Goal: Task Accomplishment & Management: Use online tool/utility

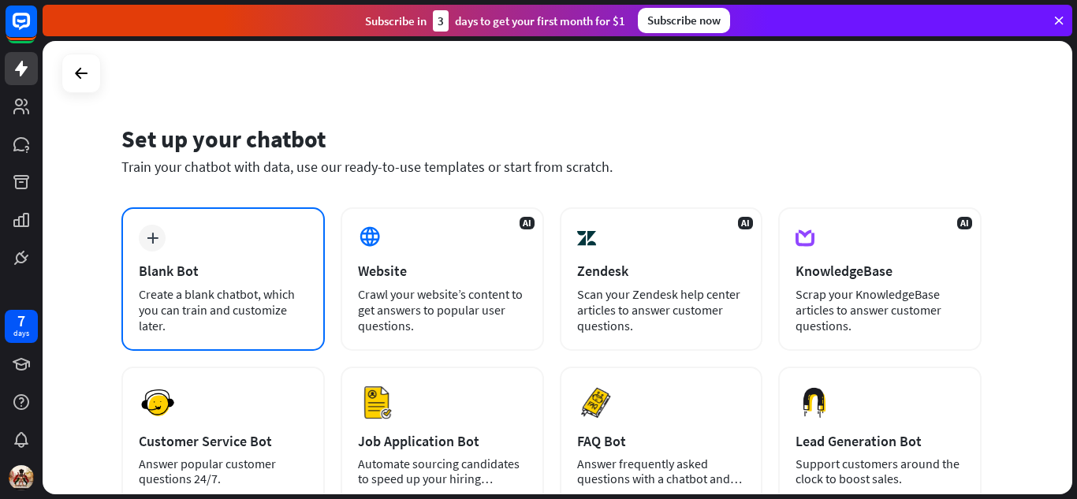
click at [267, 280] on div "plus Blank Bot Create a blank chatbot, which you can train and customize later." at bounding box center [222, 279] width 203 height 144
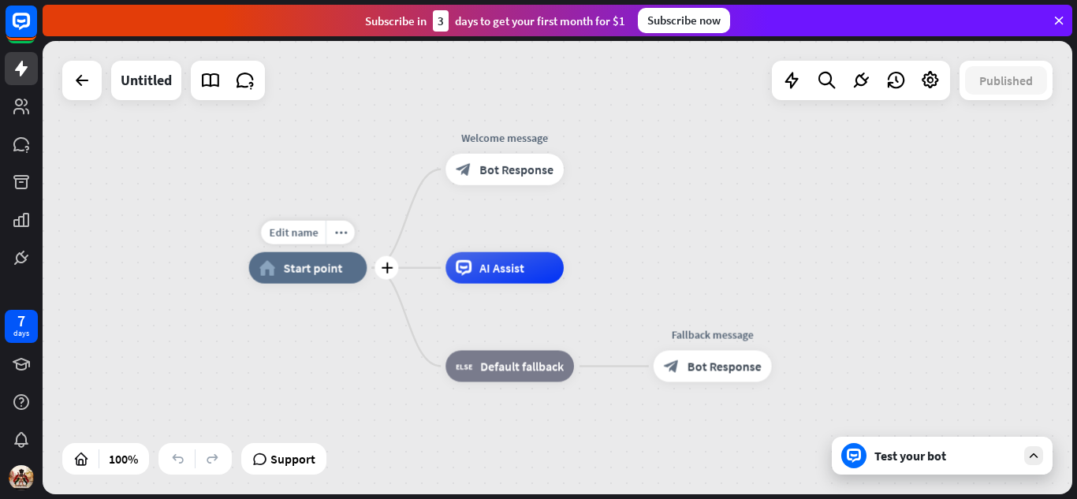
click at [343, 266] on div "home_2 Start point" at bounding box center [308, 268] width 118 height 32
click at [381, 265] on icon "plus" at bounding box center [387, 268] width 12 height 11
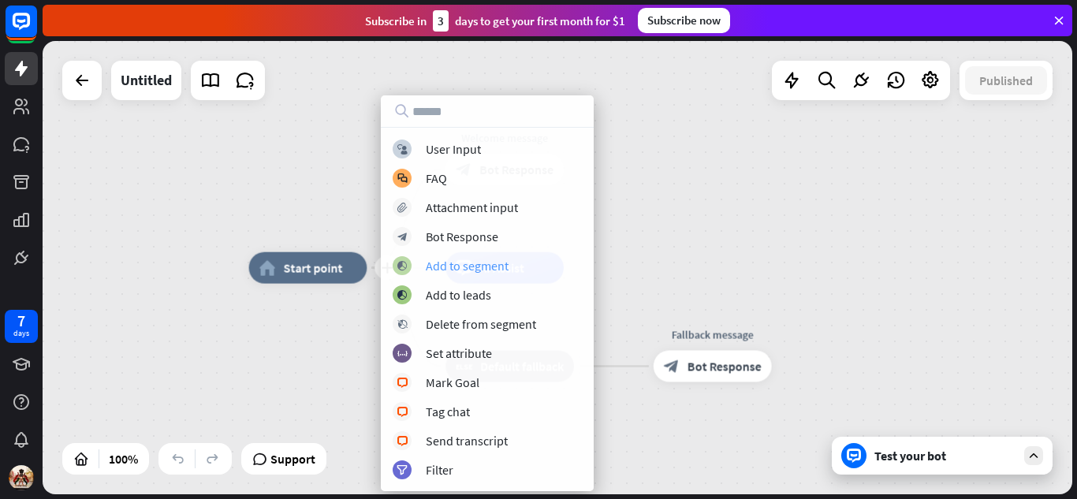
click at [454, 261] on div "Add to segment" at bounding box center [467, 266] width 83 height 16
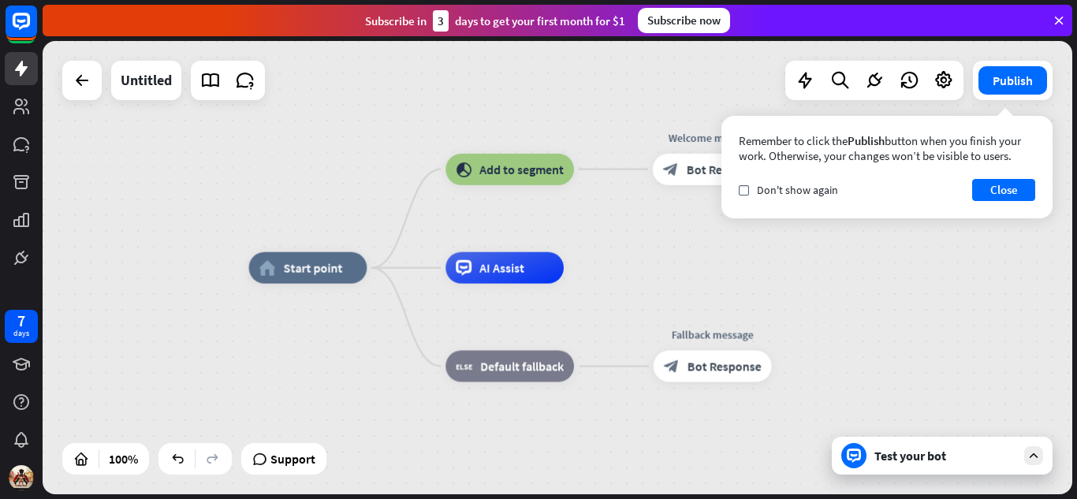
click at [721, 255] on div "home_2 Start point block_add_to_segment Add to segment Welcome message block_bo…" at bounding box center [558, 267] width 1030 height 453
click at [1008, 218] on div "Remember to click the Publish button when you finish your work. Otherwise, your…" at bounding box center [887, 167] width 331 height 103
click at [751, 189] on div "check Don't show again" at bounding box center [788, 190] width 99 height 14
click at [996, 189] on button "Close" at bounding box center [1003, 190] width 63 height 22
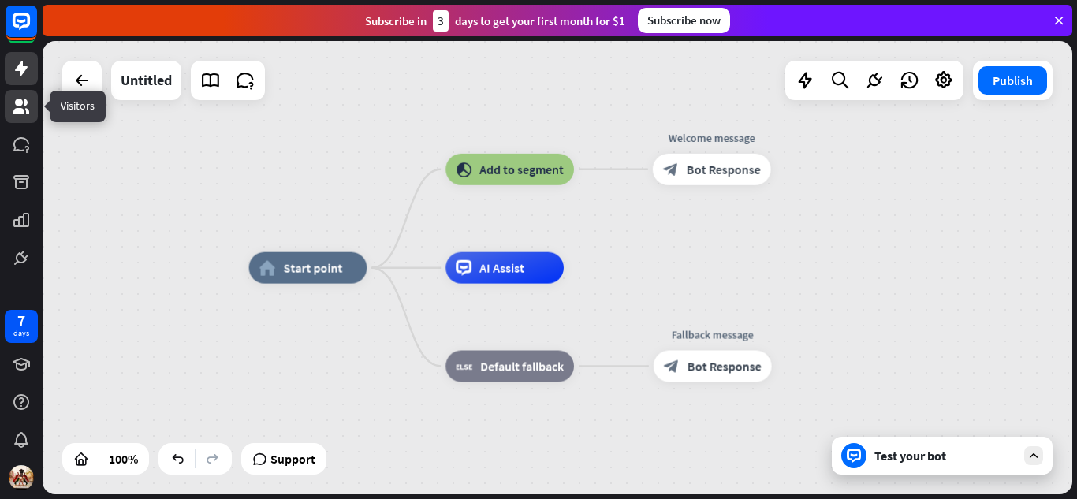
click at [20, 97] on icon at bounding box center [21, 106] width 19 height 19
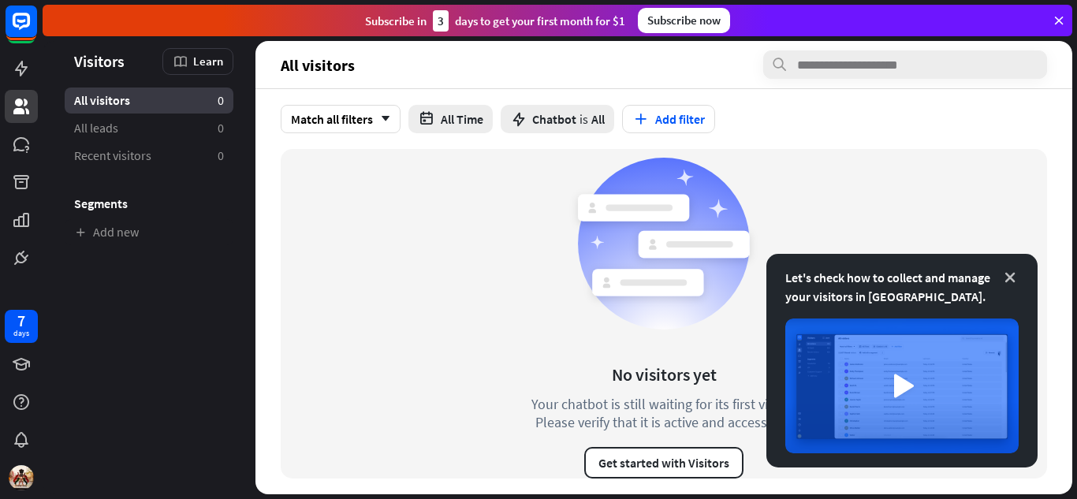
click at [1012, 281] on icon at bounding box center [1010, 278] width 16 height 16
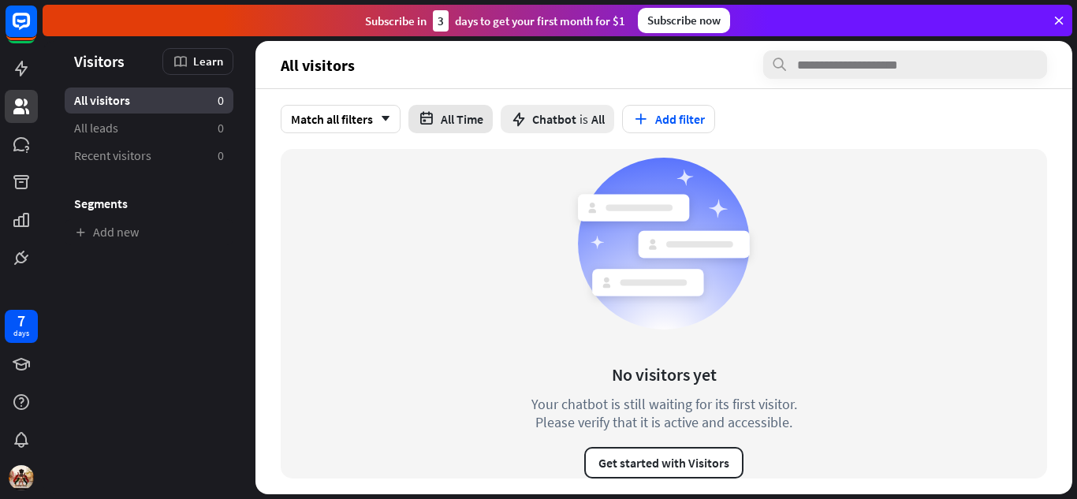
click at [461, 128] on button "All Time" at bounding box center [450, 119] width 84 height 28
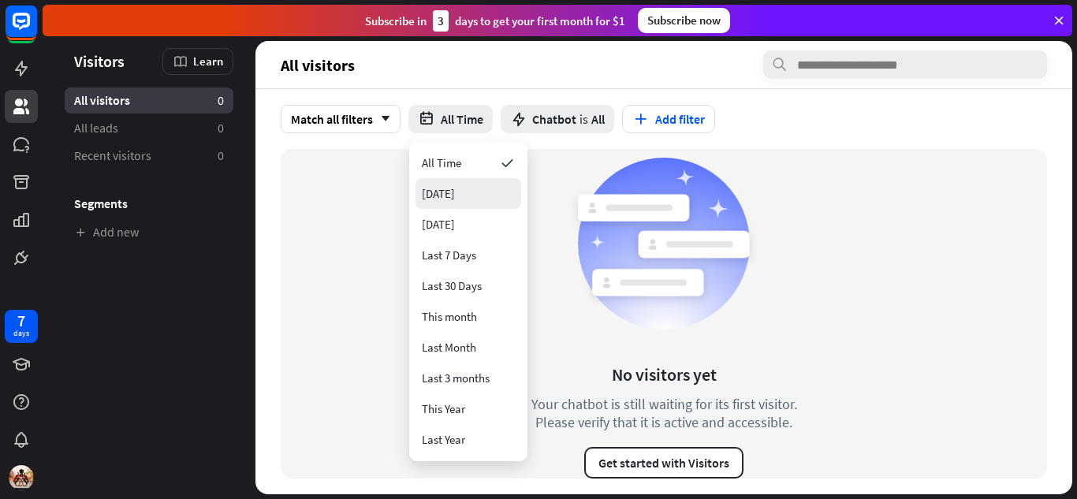
click at [478, 187] on div "[DATE]" at bounding box center [469, 193] width 106 height 31
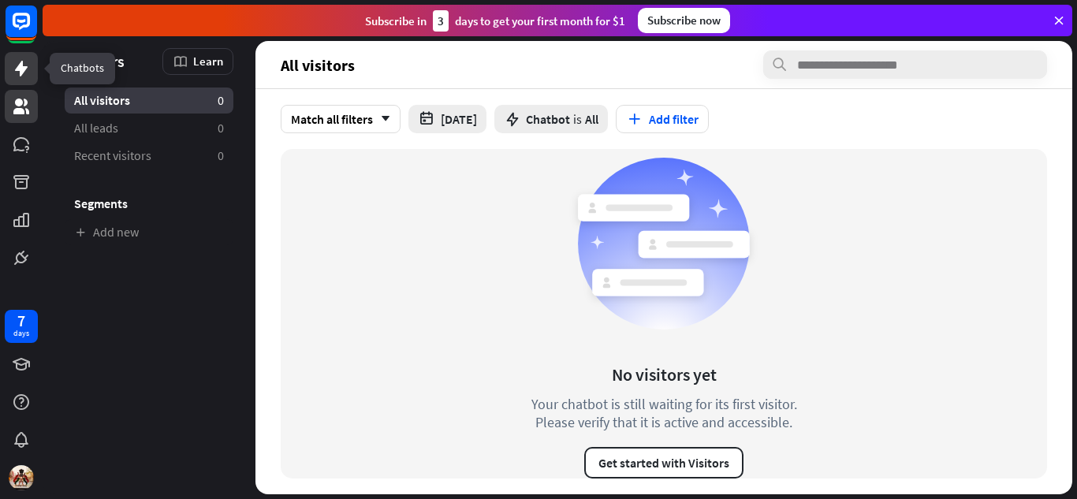
click at [28, 69] on icon at bounding box center [21, 68] width 19 height 19
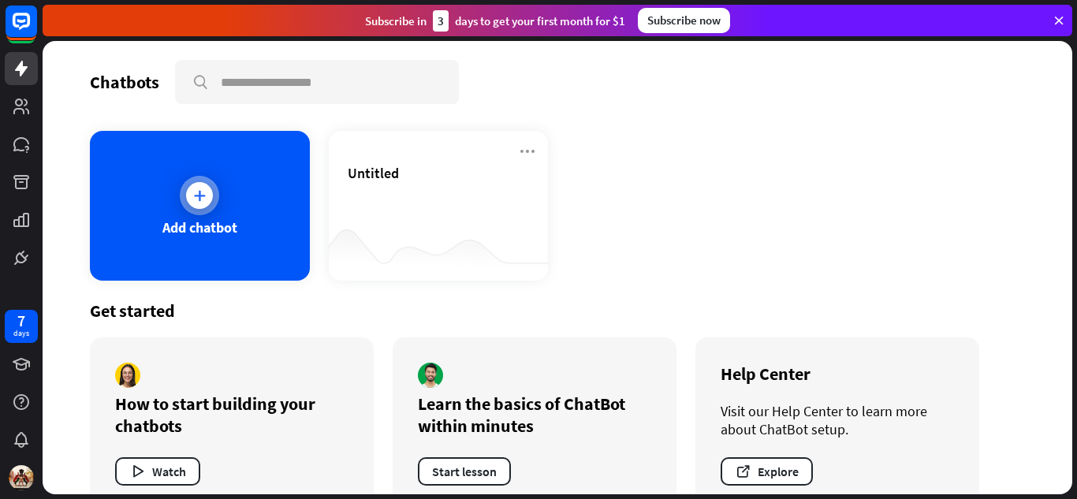
click at [295, 252] on div "Add chatbot" at bounding box center [200, 206] width 220 height 150
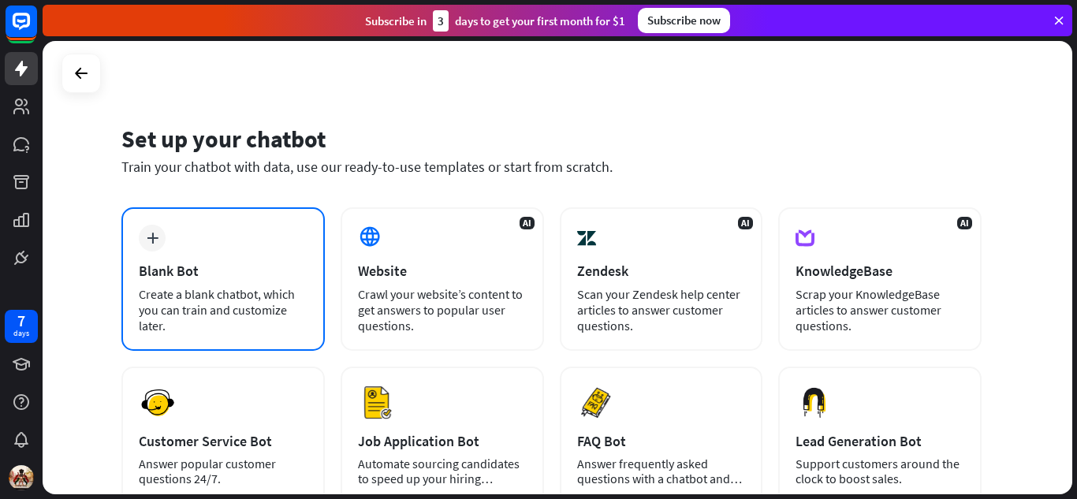
click at [281, 260] on div "plus Blank Bot Create a blank chatbot, which you can train and customize later." at bounding box center [222, 279] width 203 height 144
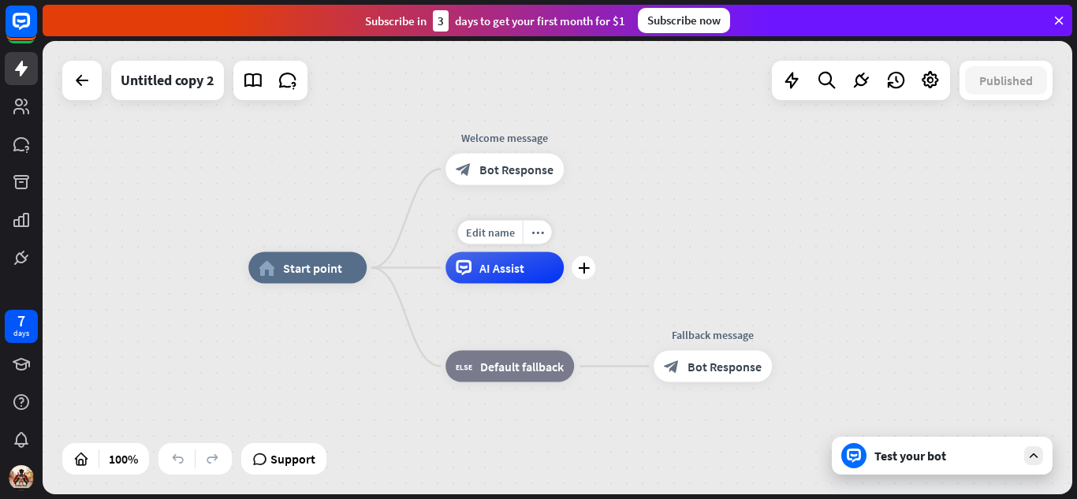
click at [551, 274] on div "AI Assist" at bounding box center [505, 268] width 118 height 32
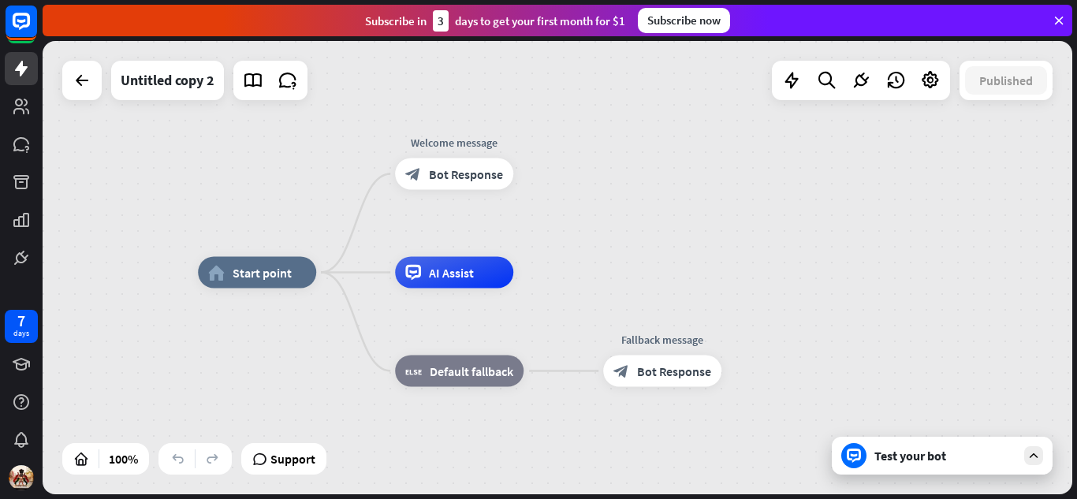
drag, startPoint x: 597, startPoint y: 271, endPoint x: 550, endPoint y: 274, distance: 46.6
click at [550, 274] on div "home_2 Start point Welcome message block_bot_response Bot Response AI Assist bl…" at bounding box center [713, 499] width 1030 height 453
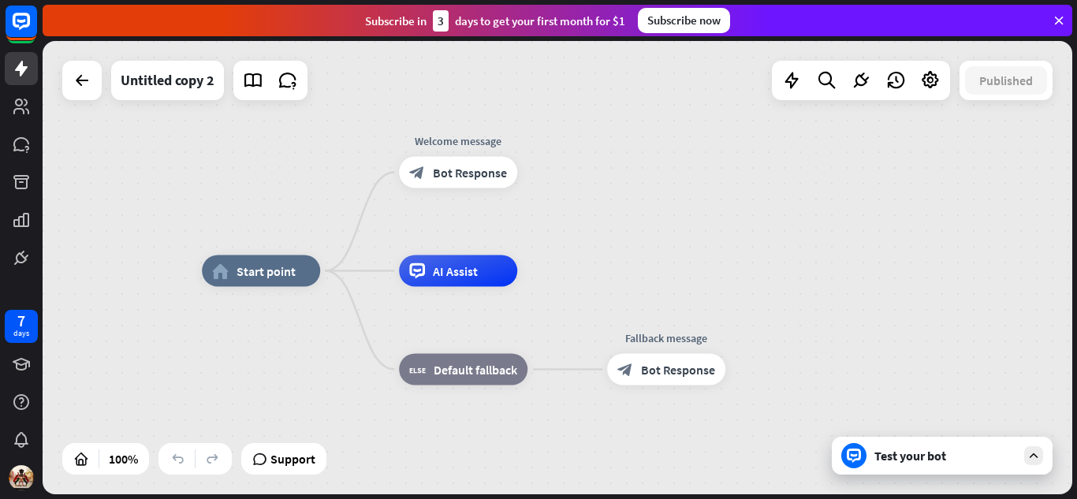
click at [684, 288] on div "home_2 Start point Welcome message block_bot_response Bot Response AI Assist bl…" at bounding box center [717, 497] width 1030 height 453
click at [260, 76] on icon at bounding box center [253, 80] width 21 height 21
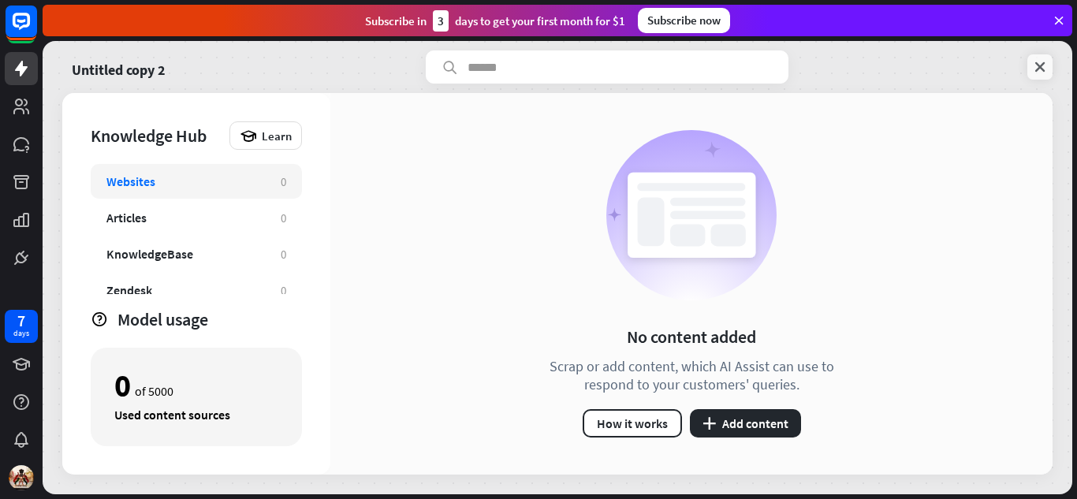
click at [1042, 69] on icon at bounding box center [1040, 67] width 16 height 16
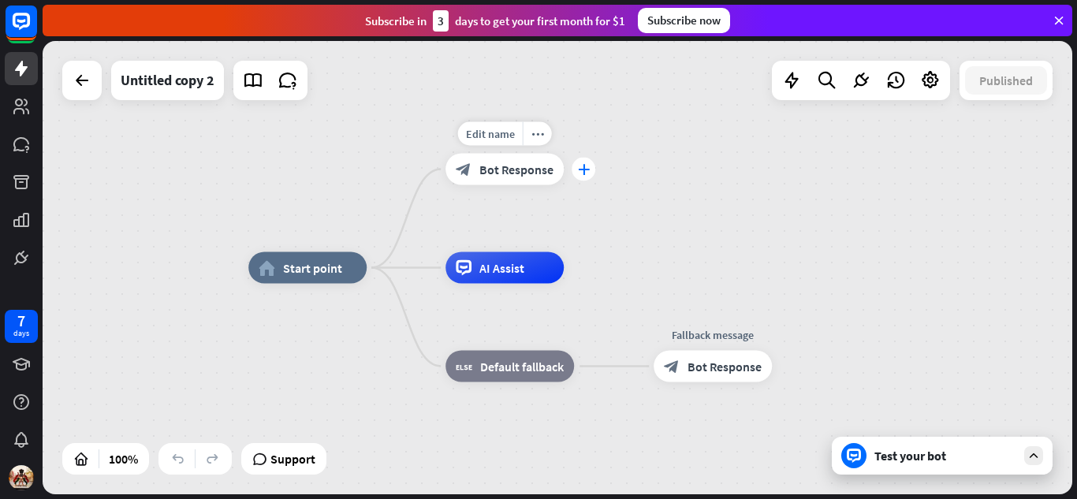
click at [587, 167] on icon "plus" at bounding box center [584, 169] width 12 height 11
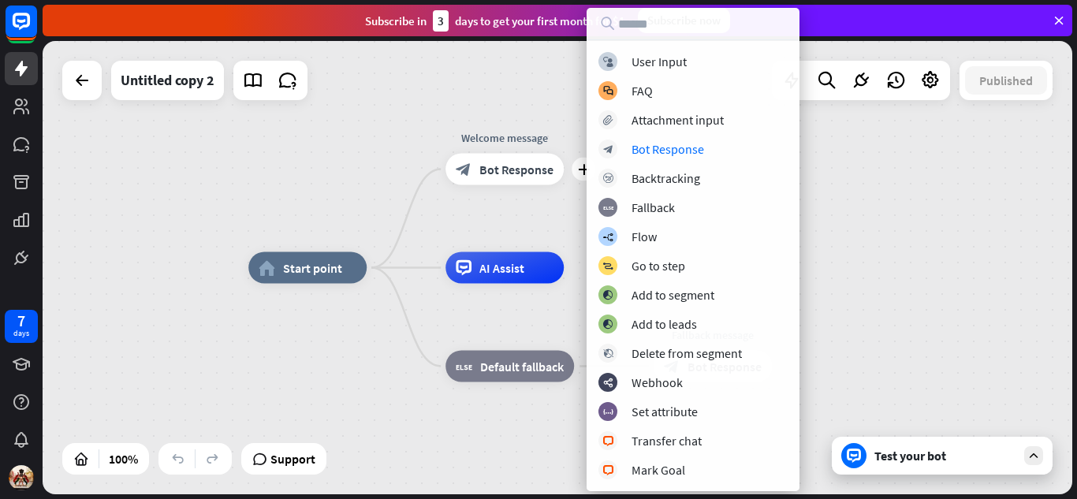
click at [940, 233] on div "home_2 Start point plus Welcome message block_bot_response Bot Response AI Assi…" at bounding box center [558, 267] width 1030 height 453
